Goal: Transaction & Acquisition: Purchase product/service

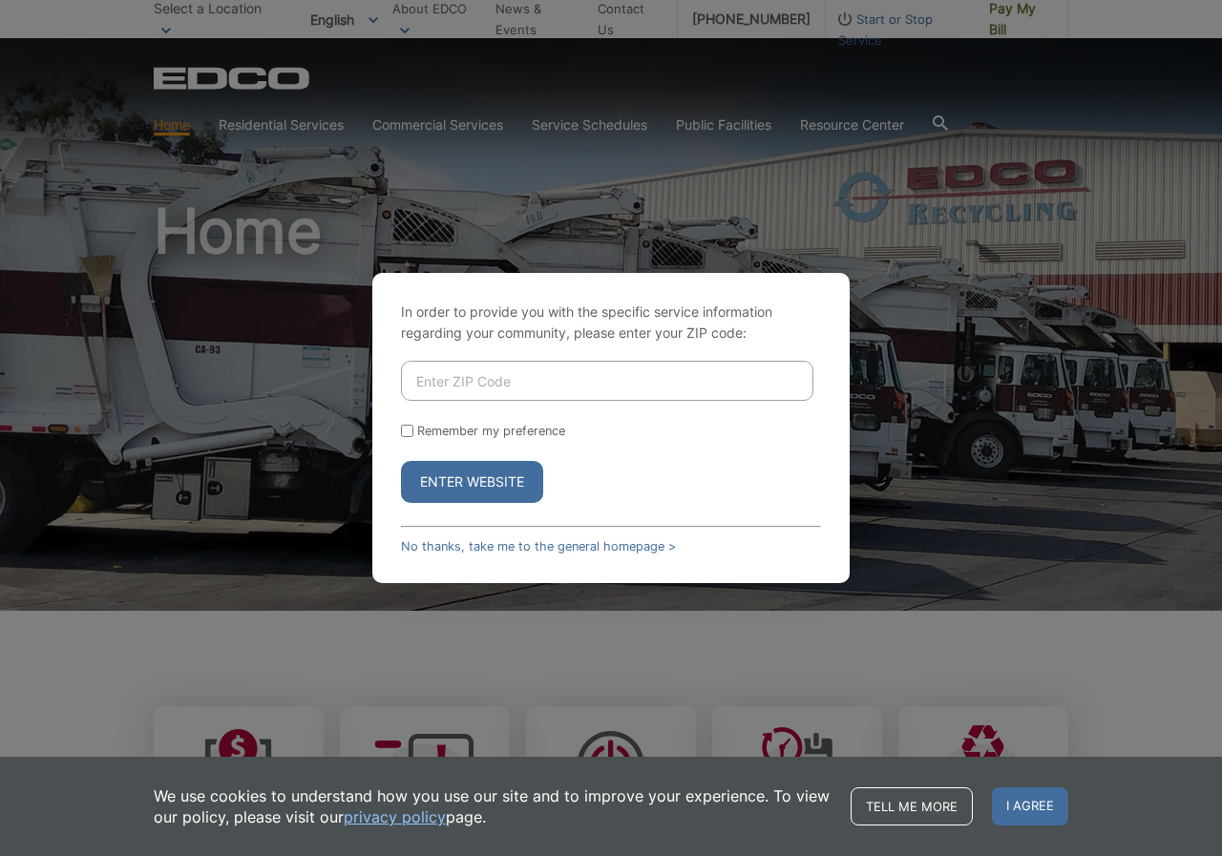
click at [548, 385] on input "Enter ZIP Code" at bounding box center [607, 381] width 412 height 40
click at [488, 471] on button "Enter Website" at bounding box center [472, 482] width 142 height 42
click at [491, 380] on input "007" at bounding box center [607, 381] width 412 height 40
type input "0"
type input "92007"
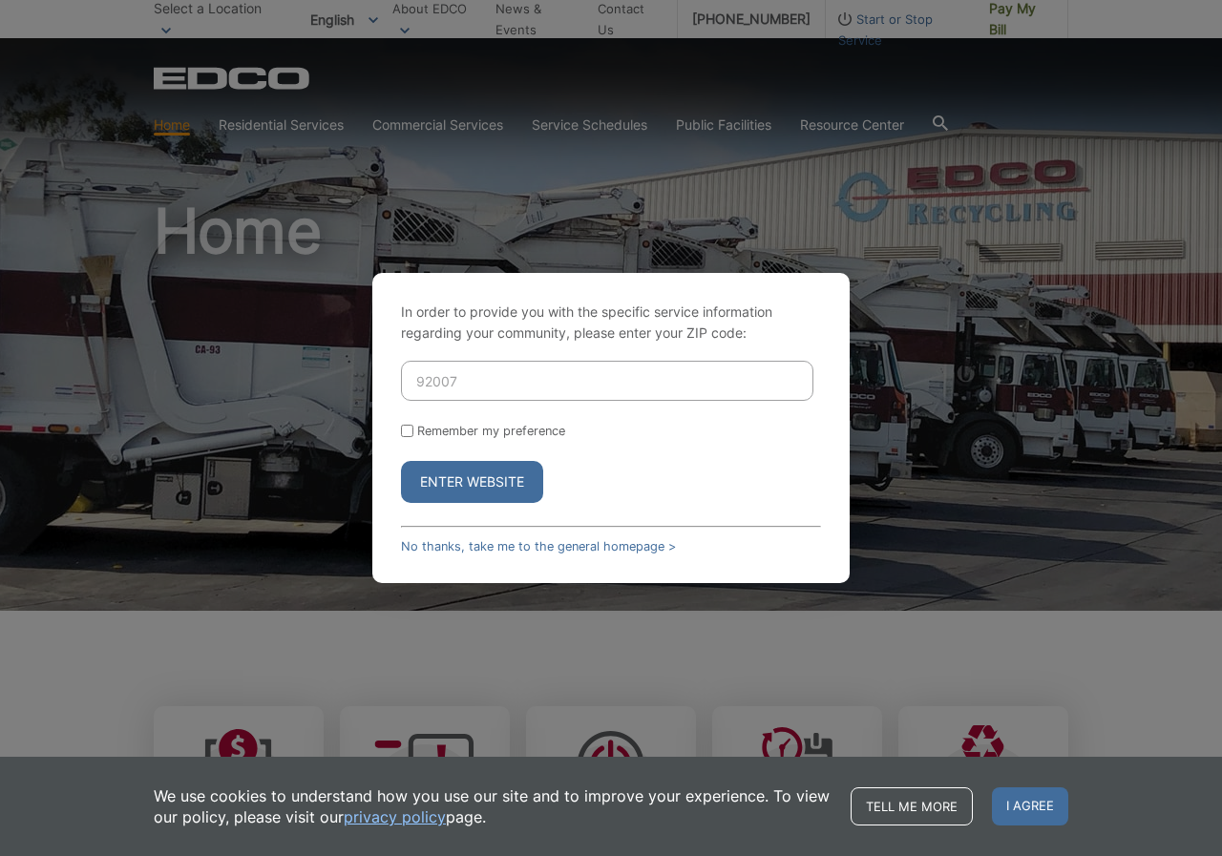
click at [489, 479] on button "Enter Website" at bounding box center [472, 482] width 142 height 42
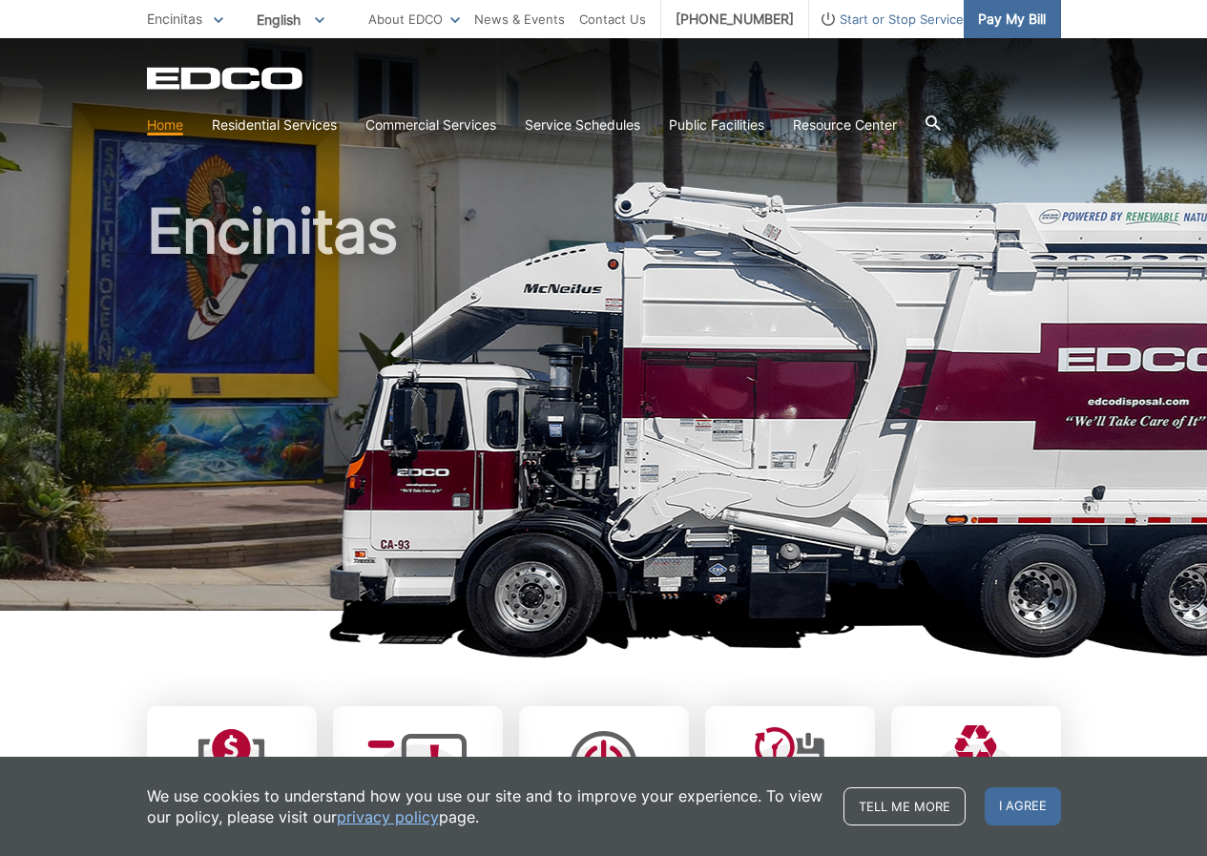
click at [1019, 15] on span "Pay My Bill" at bounding box center [1012, 19] width 68 height 21
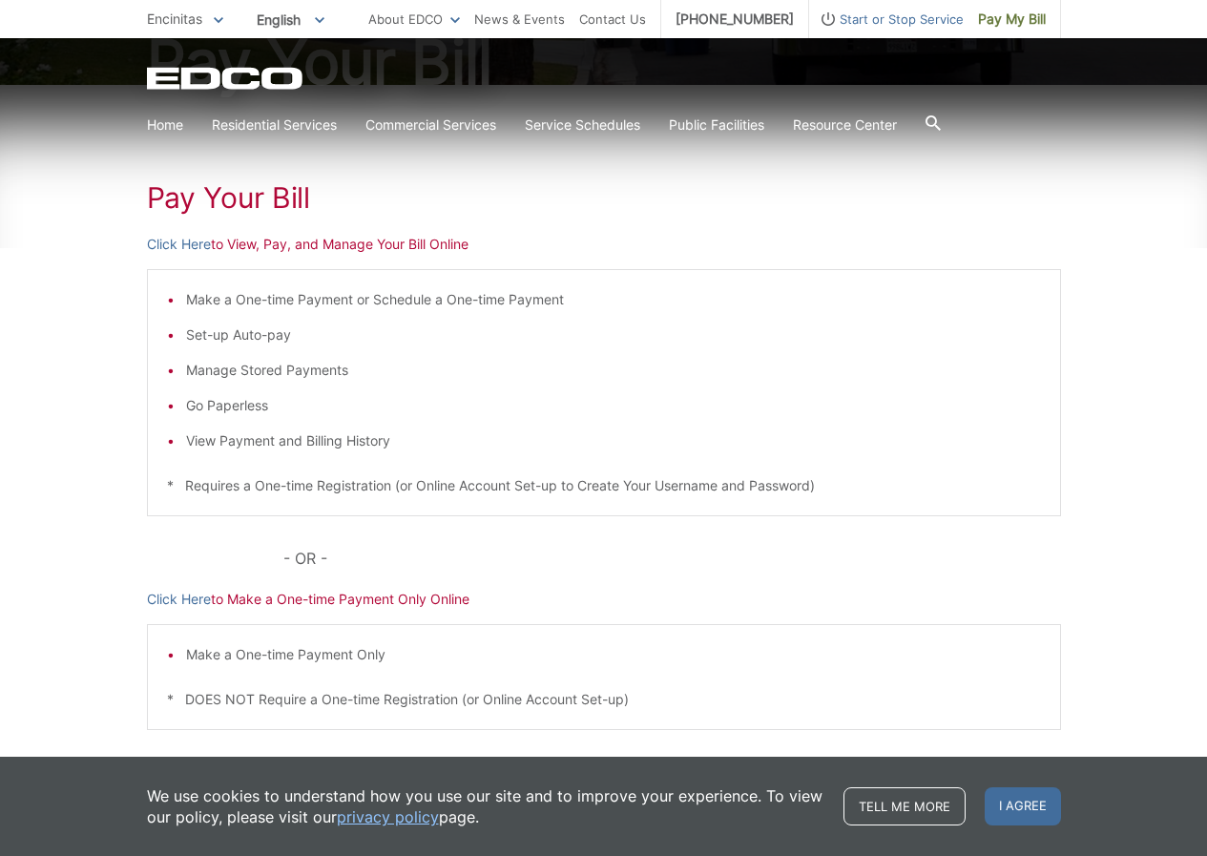
scroll to position [154, 0]
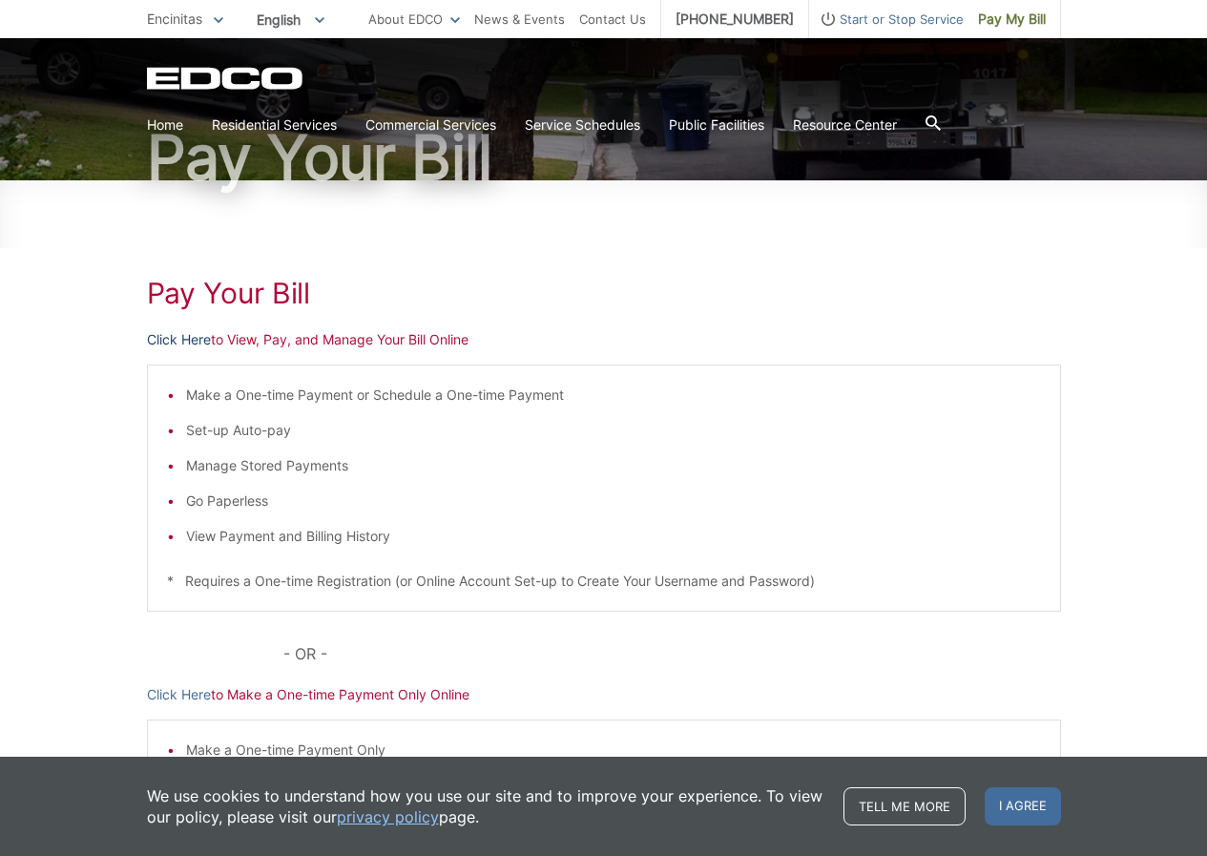
click at [198, 338] on link "Click Here" at bounding box center [179, 339] width 64 height 21
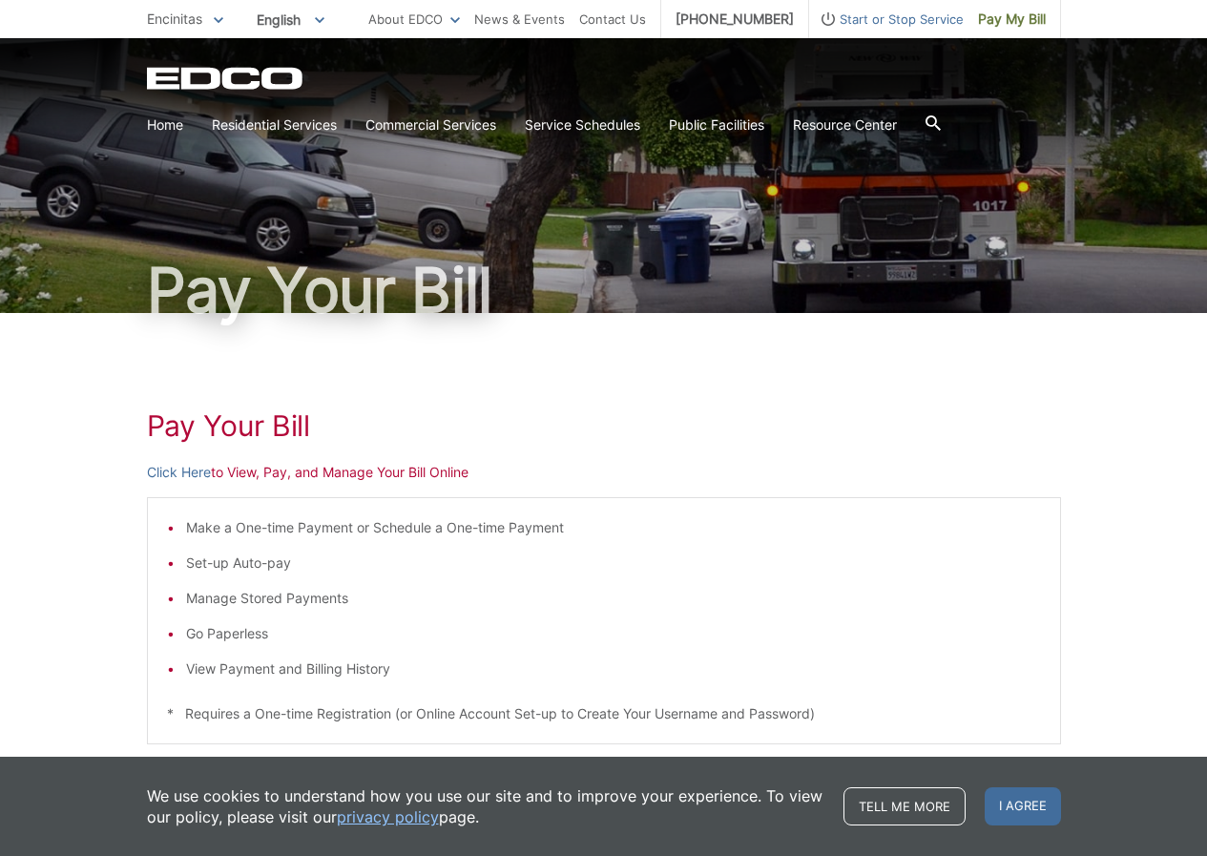
scroll to position [0, 0]
